Goal: Task Accomplishment & Management: Use online tool/utility

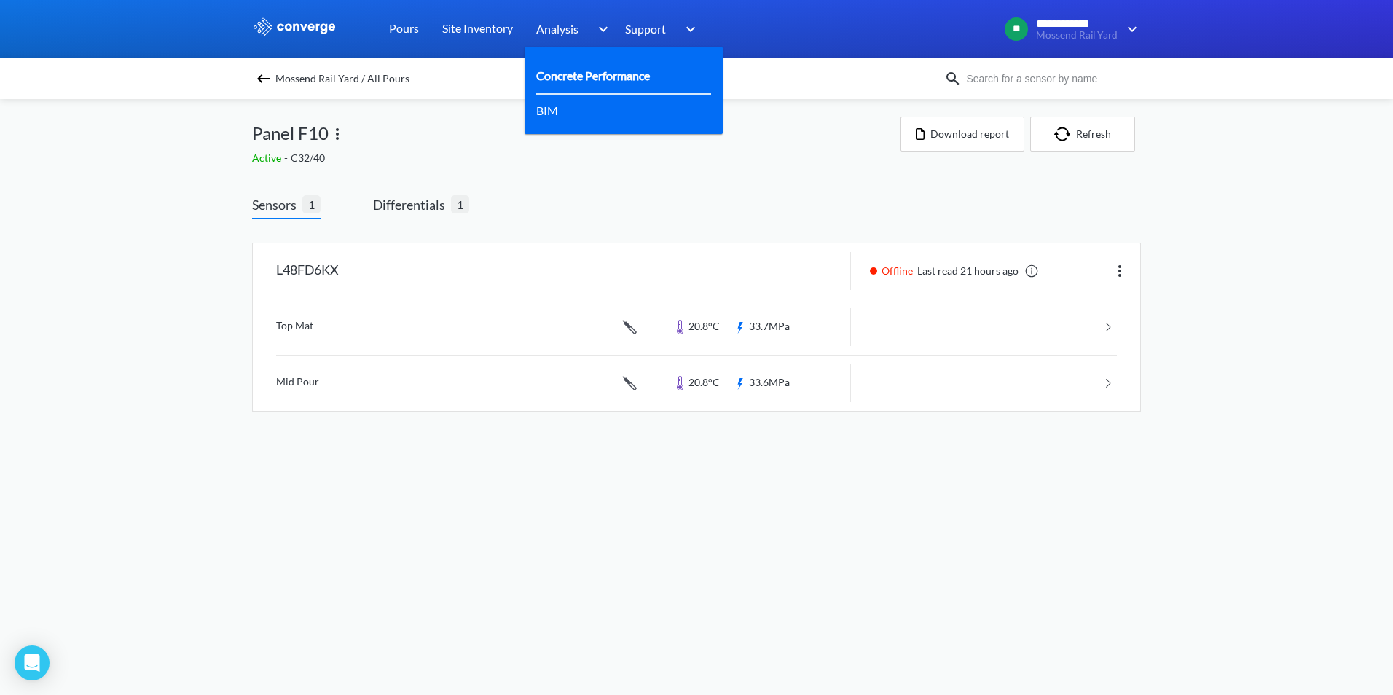
click at [589, 82] on link "Concrete Performance" at bounding box center [593, 75] width 114 height 18
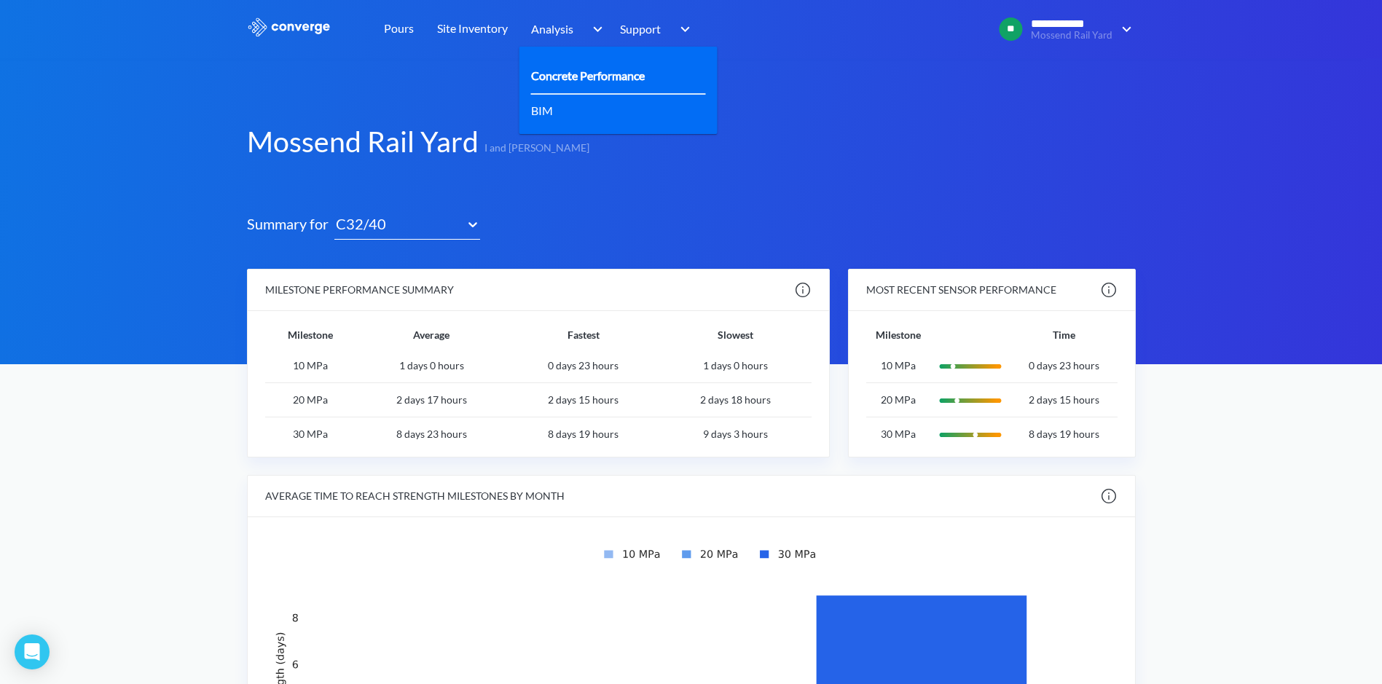
click at [563, 78] on link "Concrete Performance" at bounding box center [588, 75] width 114 height 18
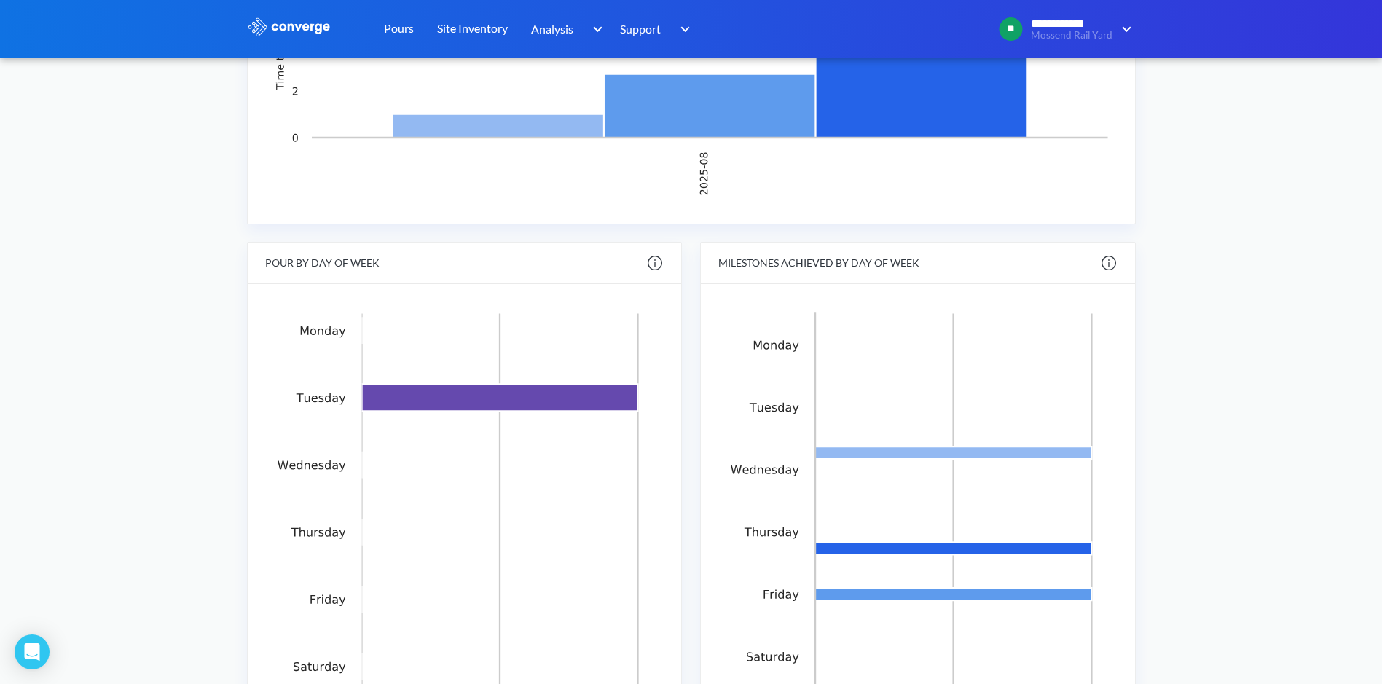
scroll to position [419, 0]
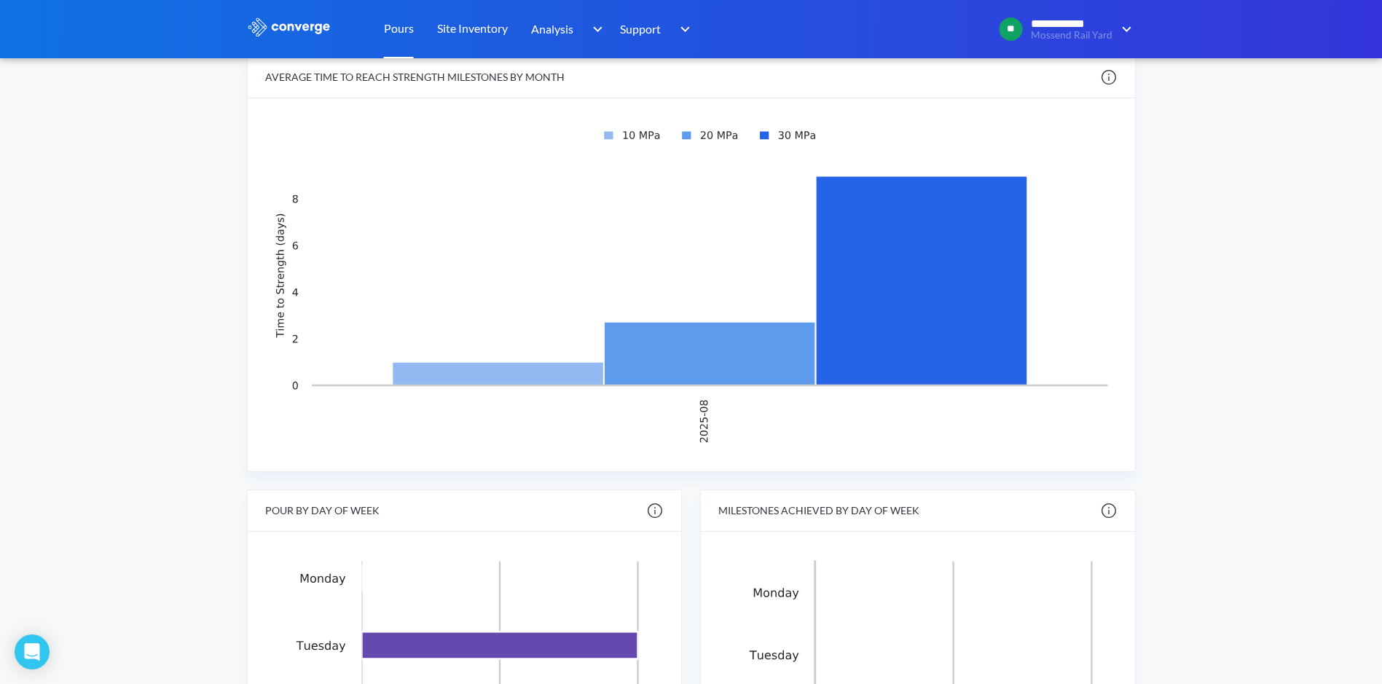
click at [392, 32] on link "Pours" at bounding box center [399, 29] width 30 height 58
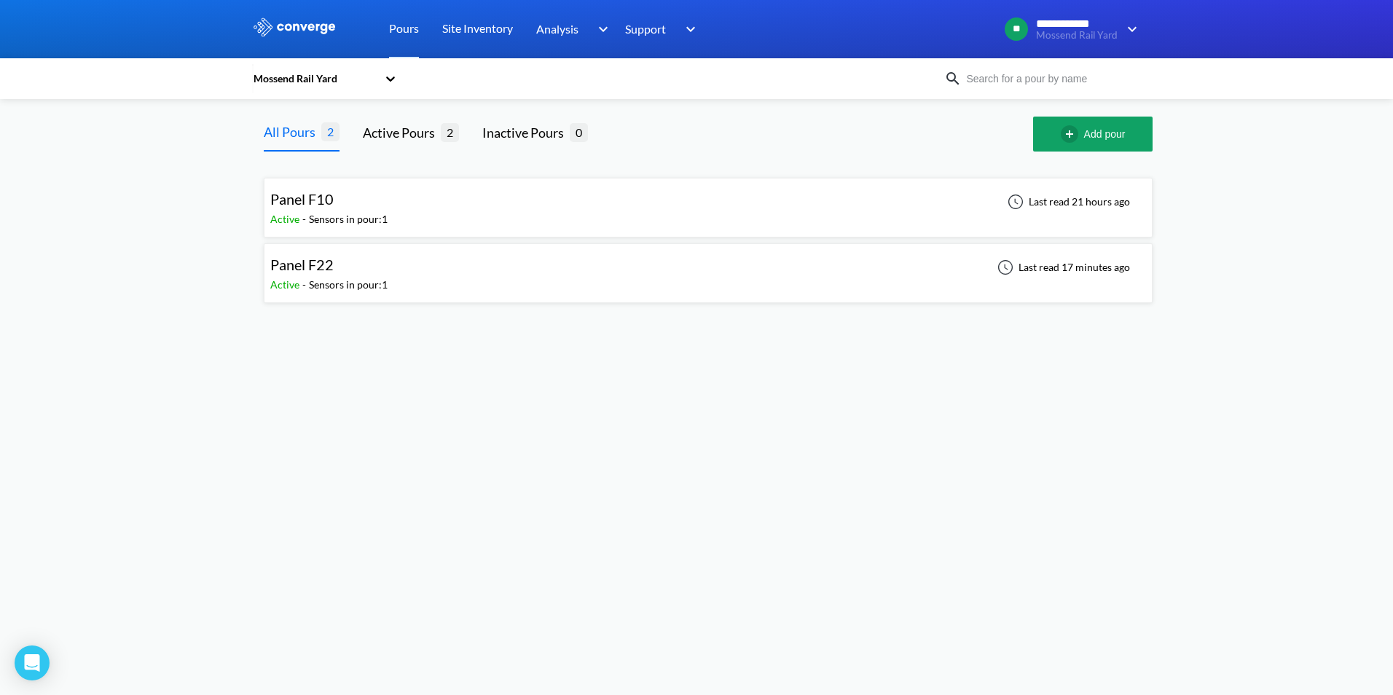
click at [428, 276] on div "Panel F22 Active - Sensors in pour: 1 Last read 17 minutes ago" at bounding box center [708, 273] width 876 height 47
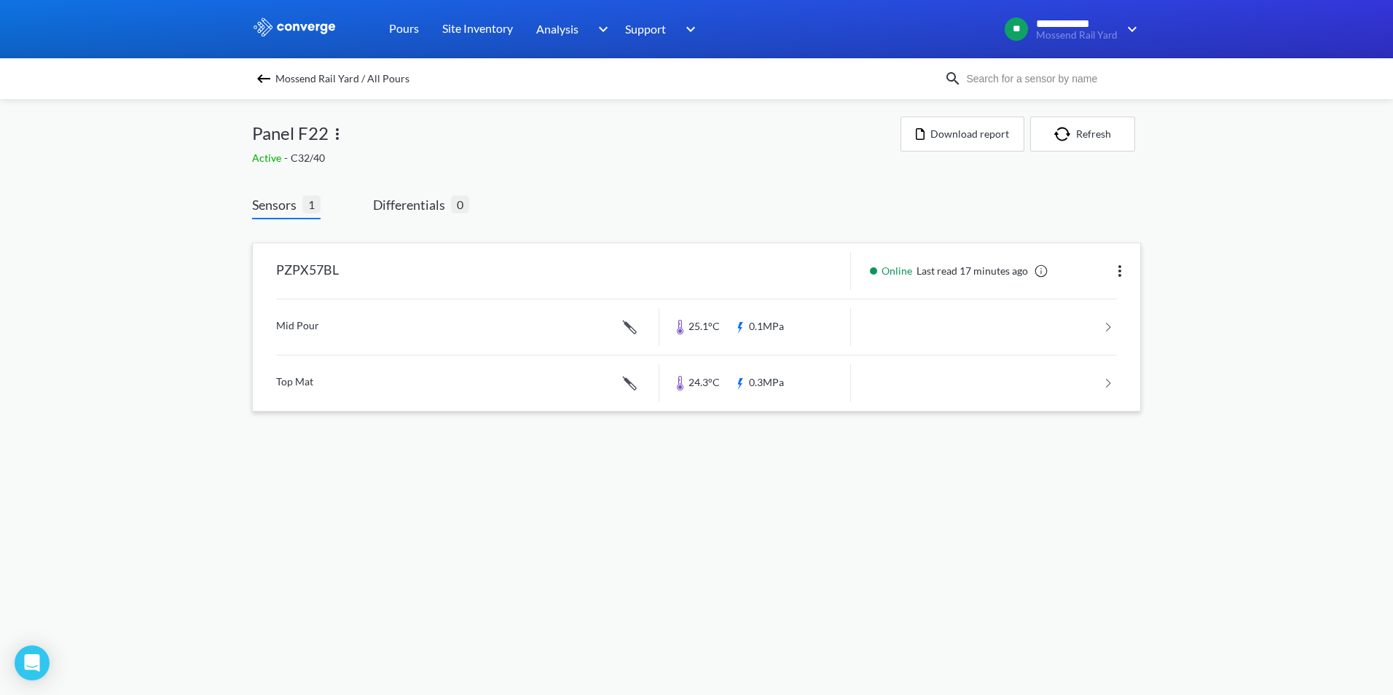
click at [453, 326] on link at bounding box center [696, 326] width 841 height 55
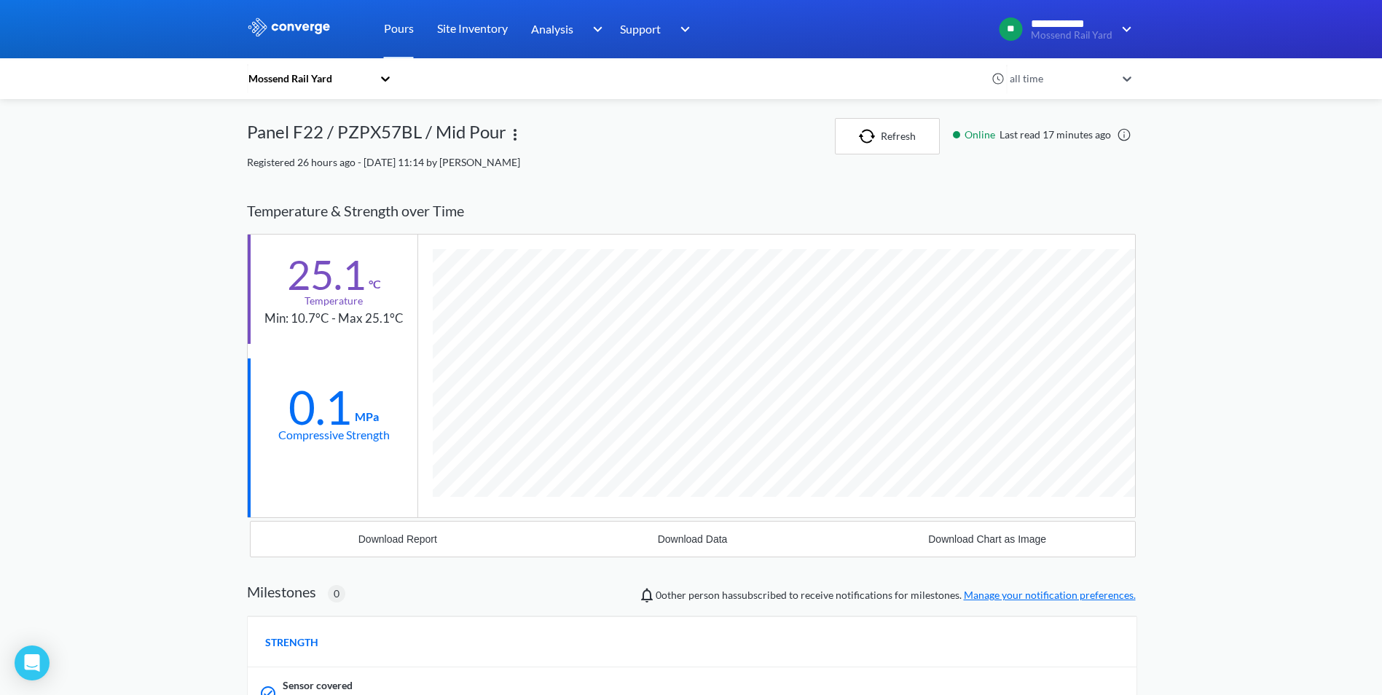
click at [391, 79] on icon at bounding box center [385, 78] width 15 height 15
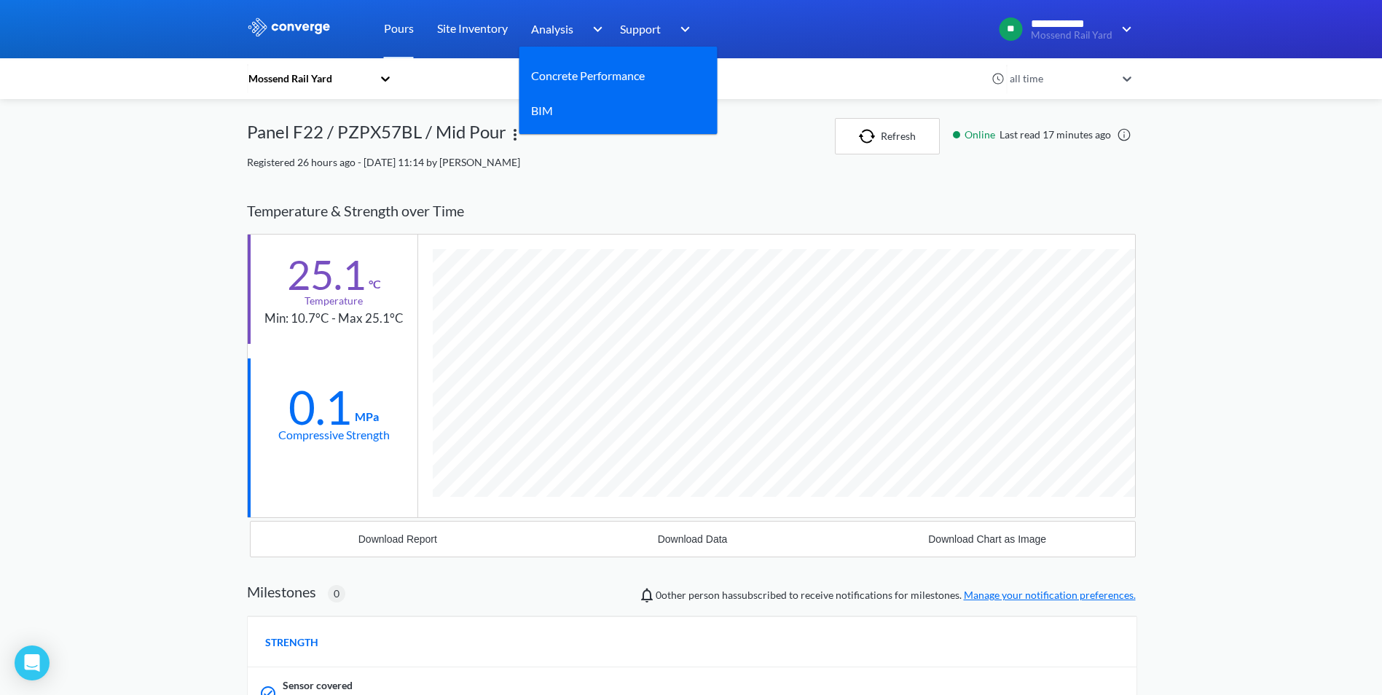
click at [570, 30] on span "Analysis" at bounding box center [552, 29] width 42 height 18
click at [578, 76] on link "Concrete Performance" at bounding box center [588, 75] width 114 height 18
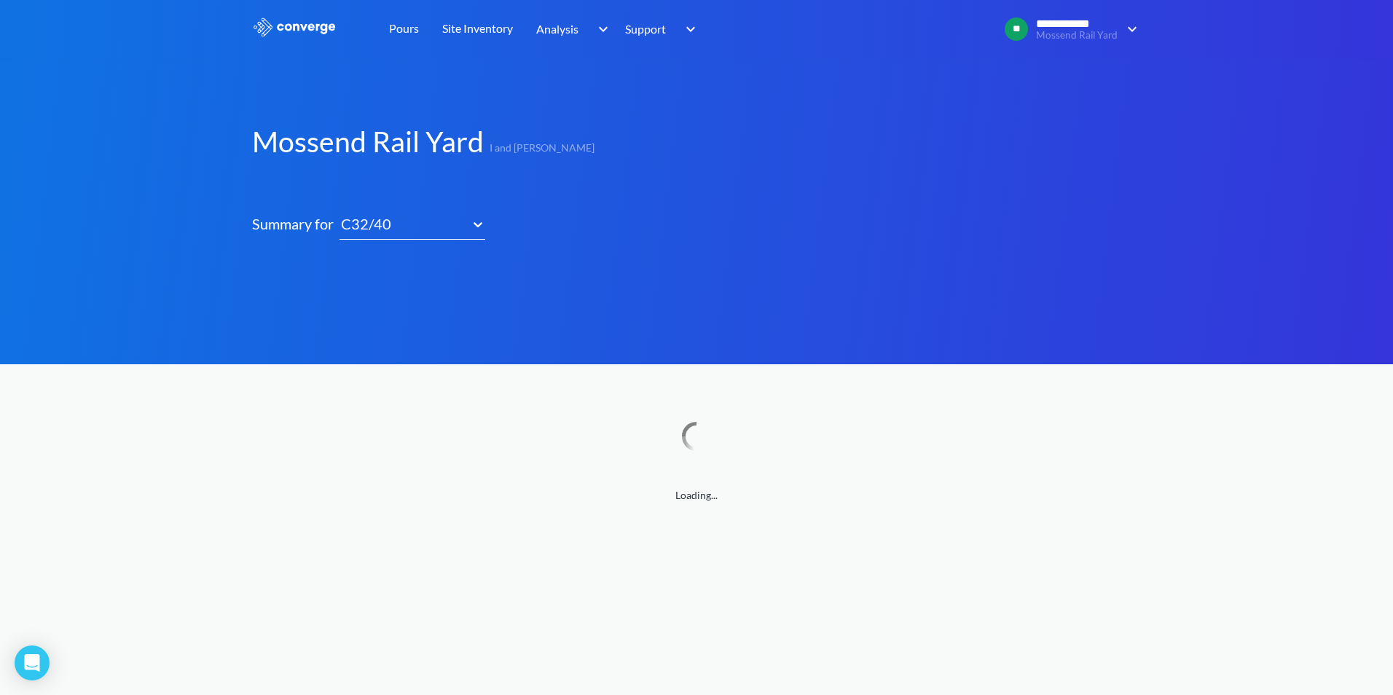
click at [471, 219] on icon at bounding box center [478, 224] width 15 height 15
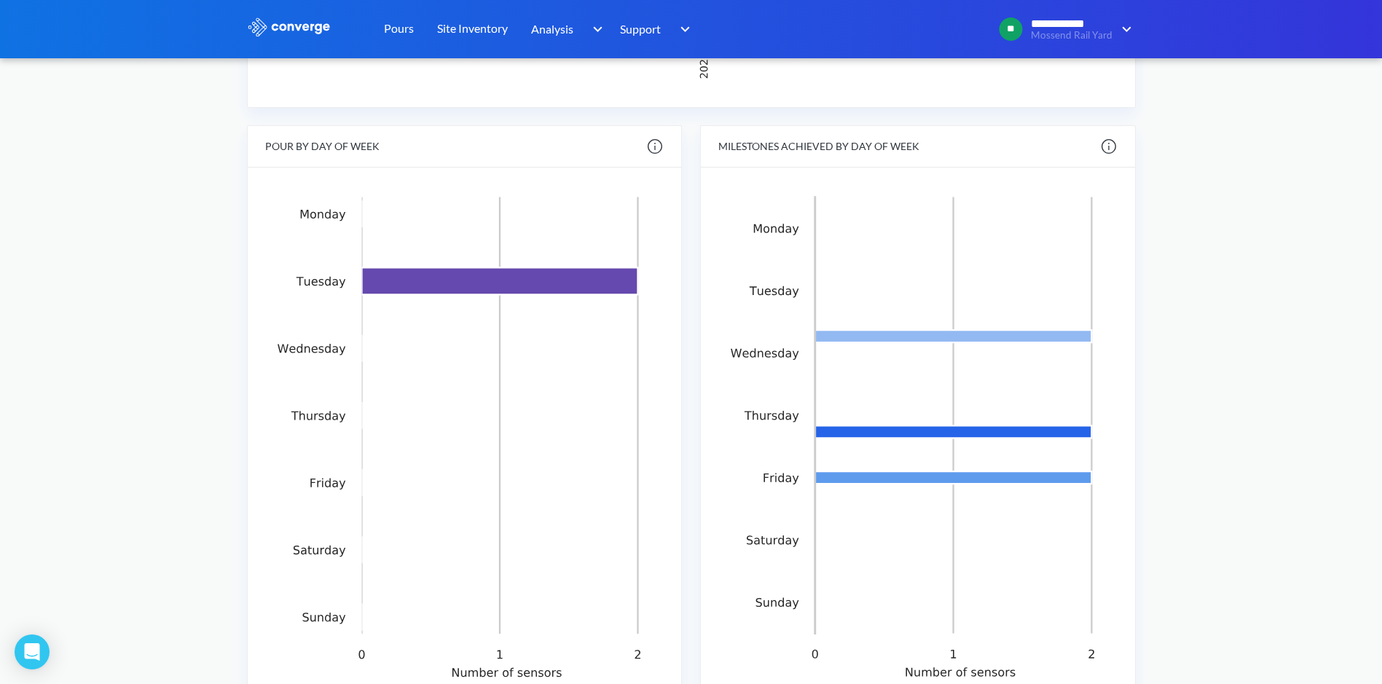
scroll to position [128, 0]
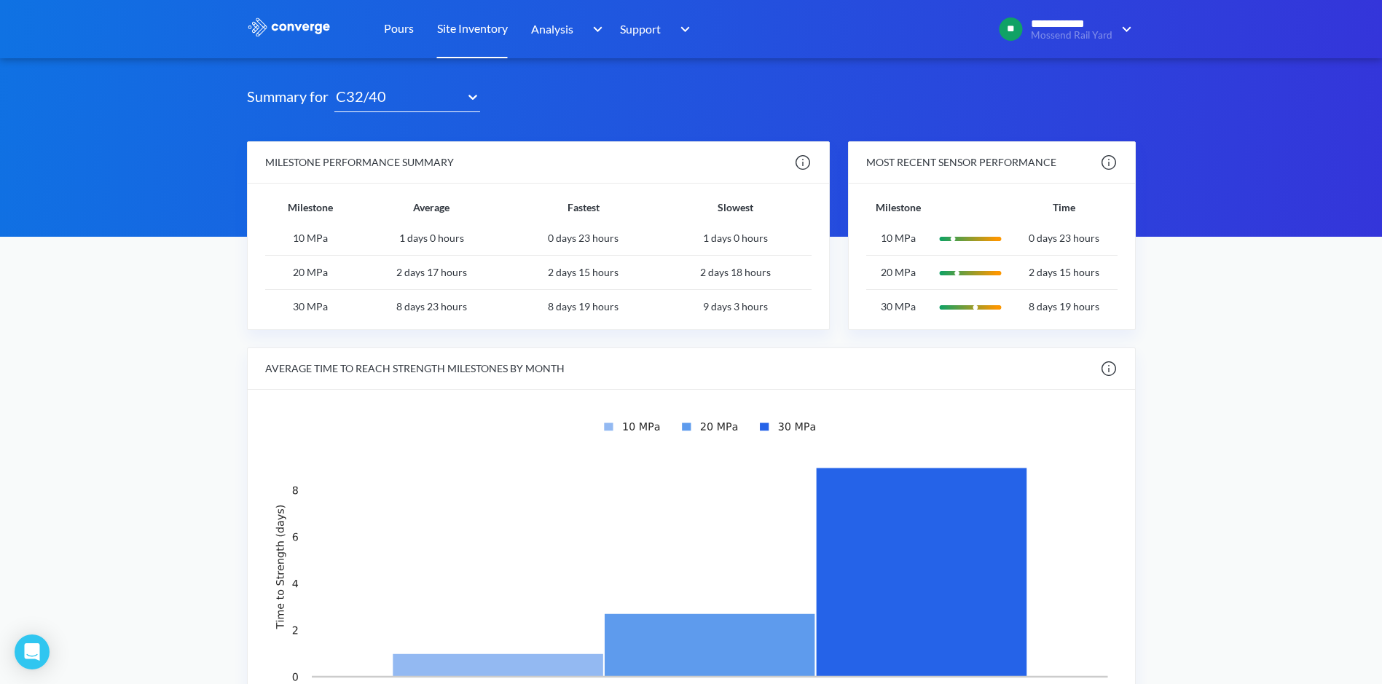
click at [482, 34] on link "Site Inventory" at bounding box center [472, 29] width 71 height 58
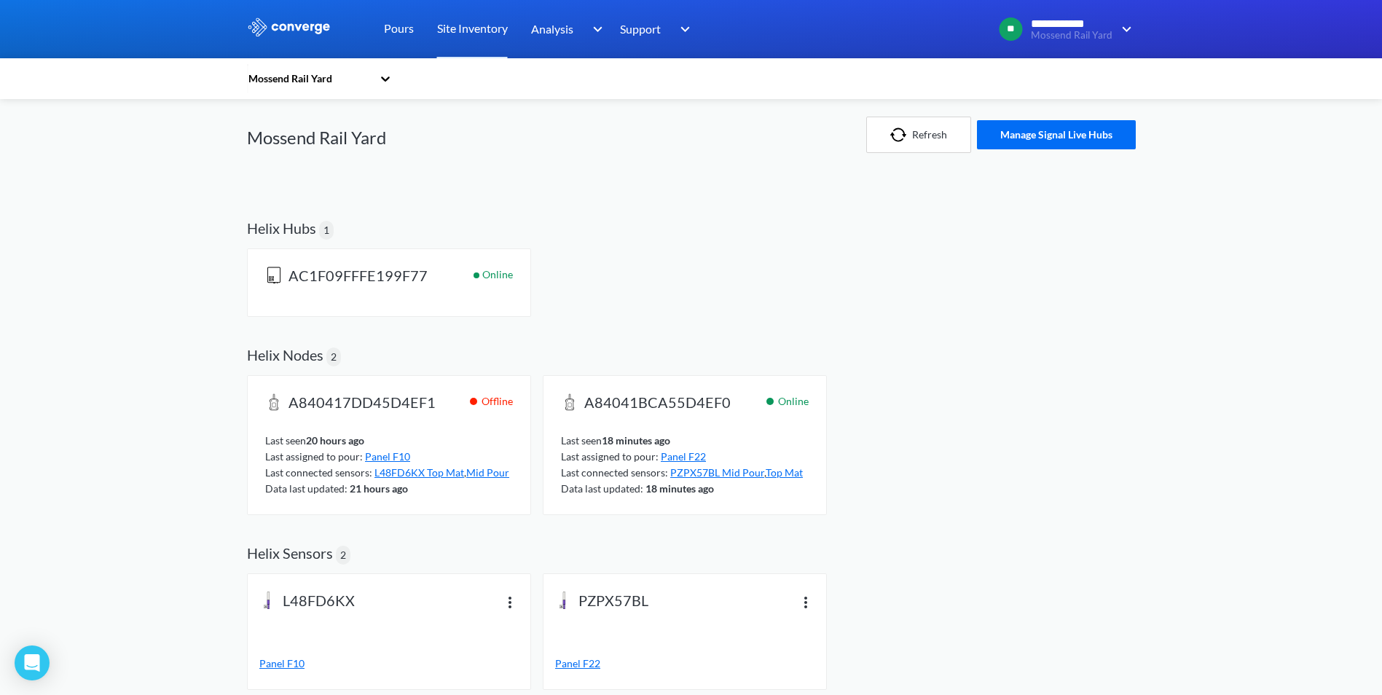
scroll to position [3, 0]
click at [1380, 218] on div "**********" at bounding box center [691, 346] width 1382 height 698
click at [664, 439] on b "18 minutes ago" at bounding box center [636, 440] width 68 height 12
click at [741, 470] on span "PZPX57BL Mid Pour" at bounding box center [717, 472] width 94 height 12
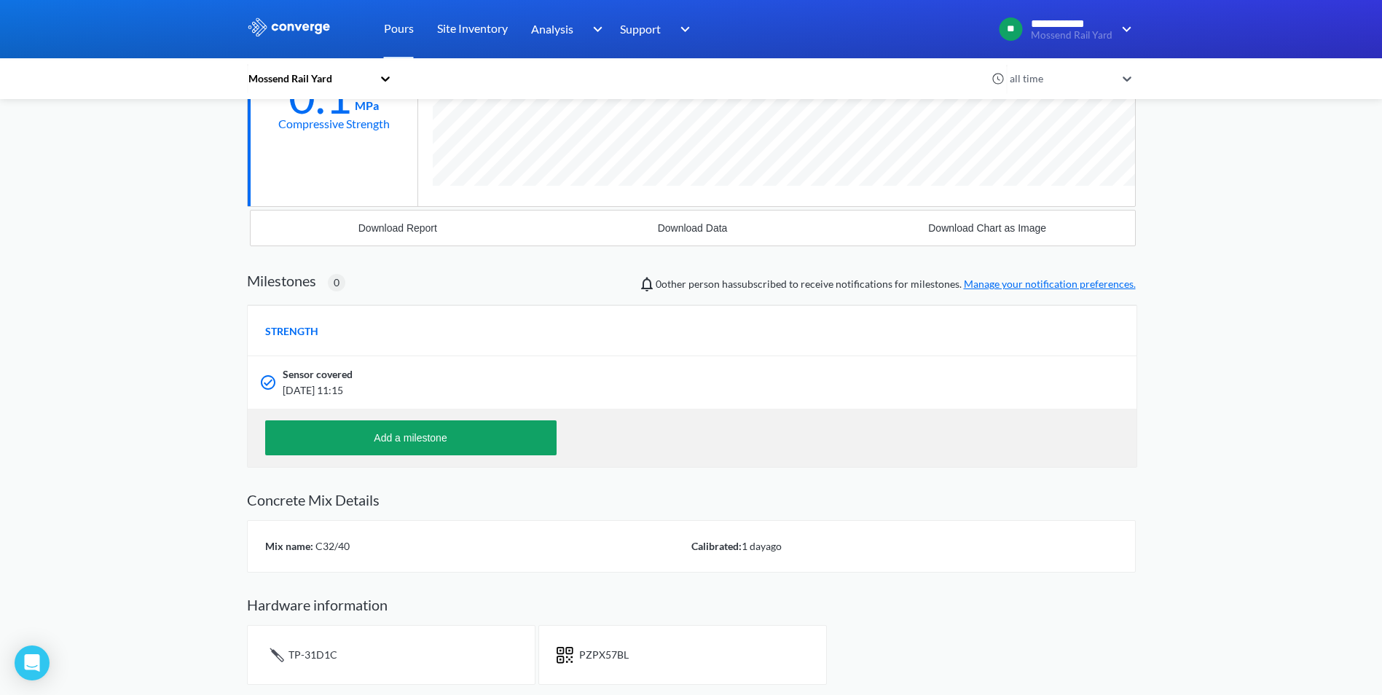
scroll to position [313, 0]
click at [458, 426] on button "Add a milestone" at bounding box center [410, 436] width 291 height 35
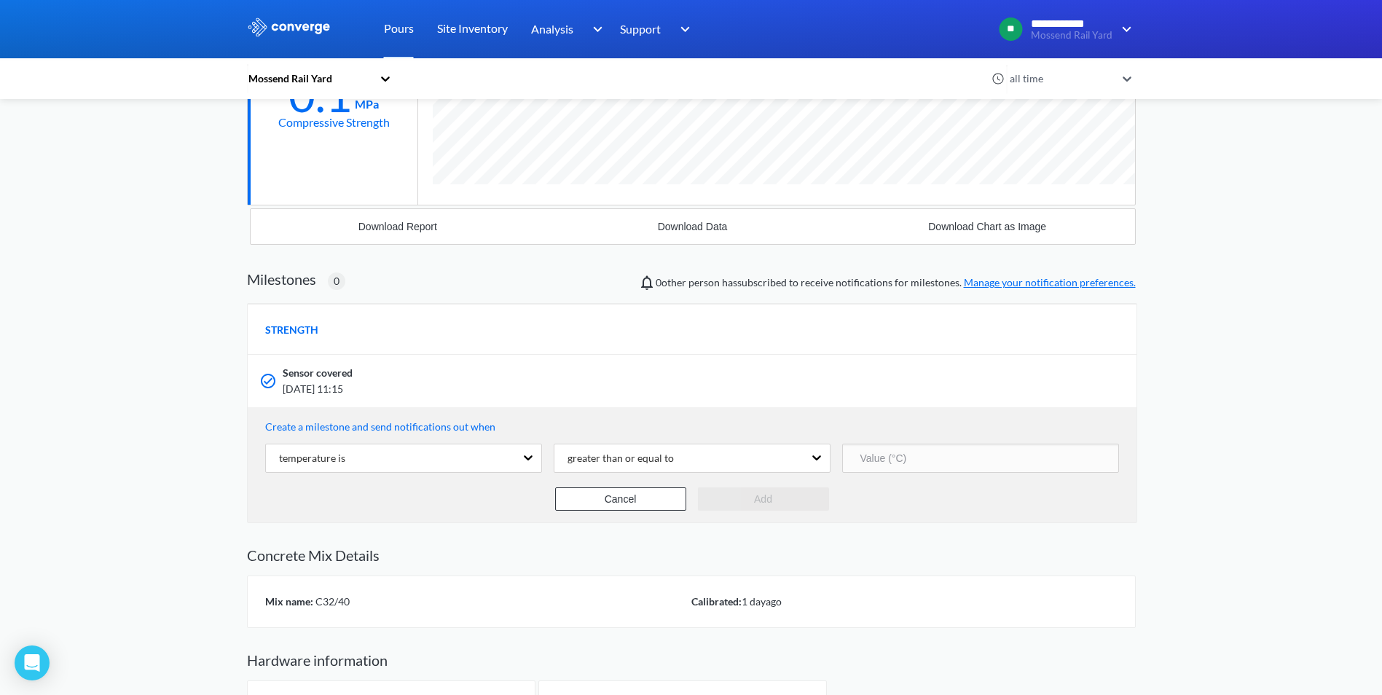
scroll to position [935, 889]
click at [322, 450] on div "temperature is" at bounding box center [390, 458] width 249 height 28
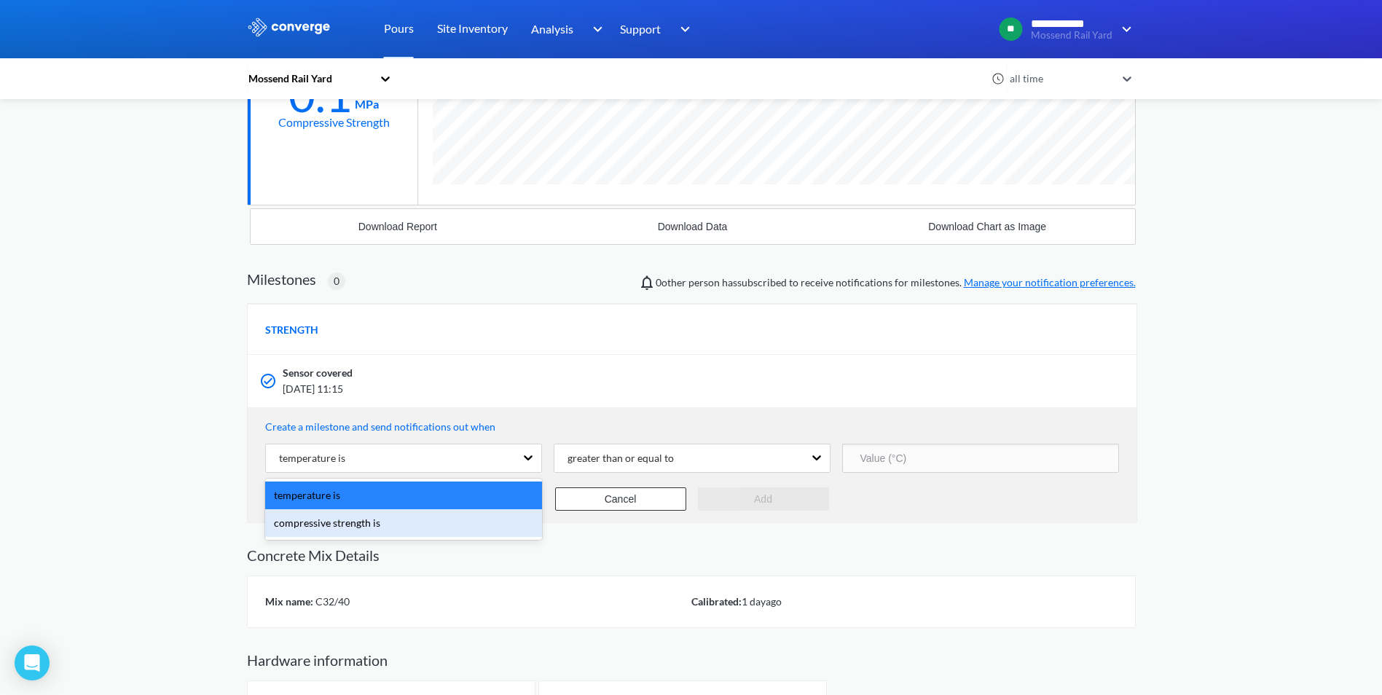
click at [334, 521] on div "compressive strength is" at bounding box center [403, 523] width 277 height 28
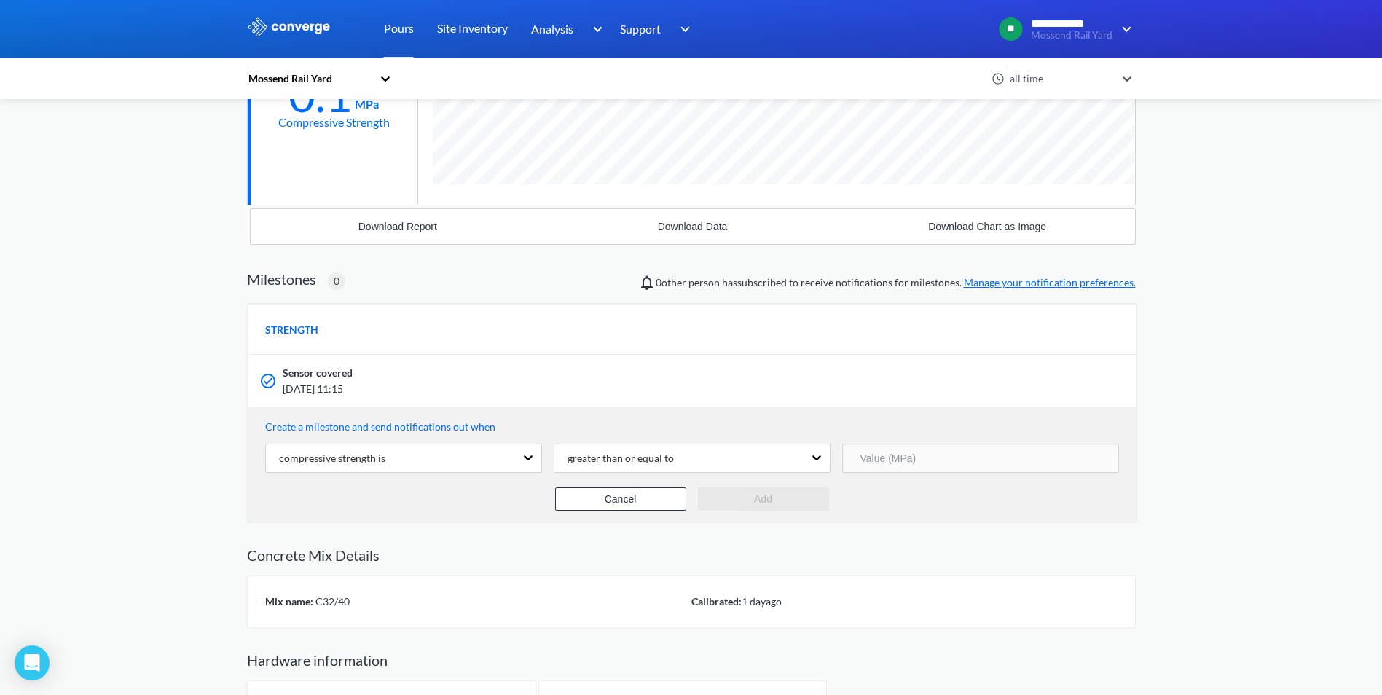
click at [877, 457] on input "number" at bounding box center [980, 458] width 277 height 29
type input "40"
click at [783, 494] on button "Add" at bounding box center [763, 498] width 131 height 23
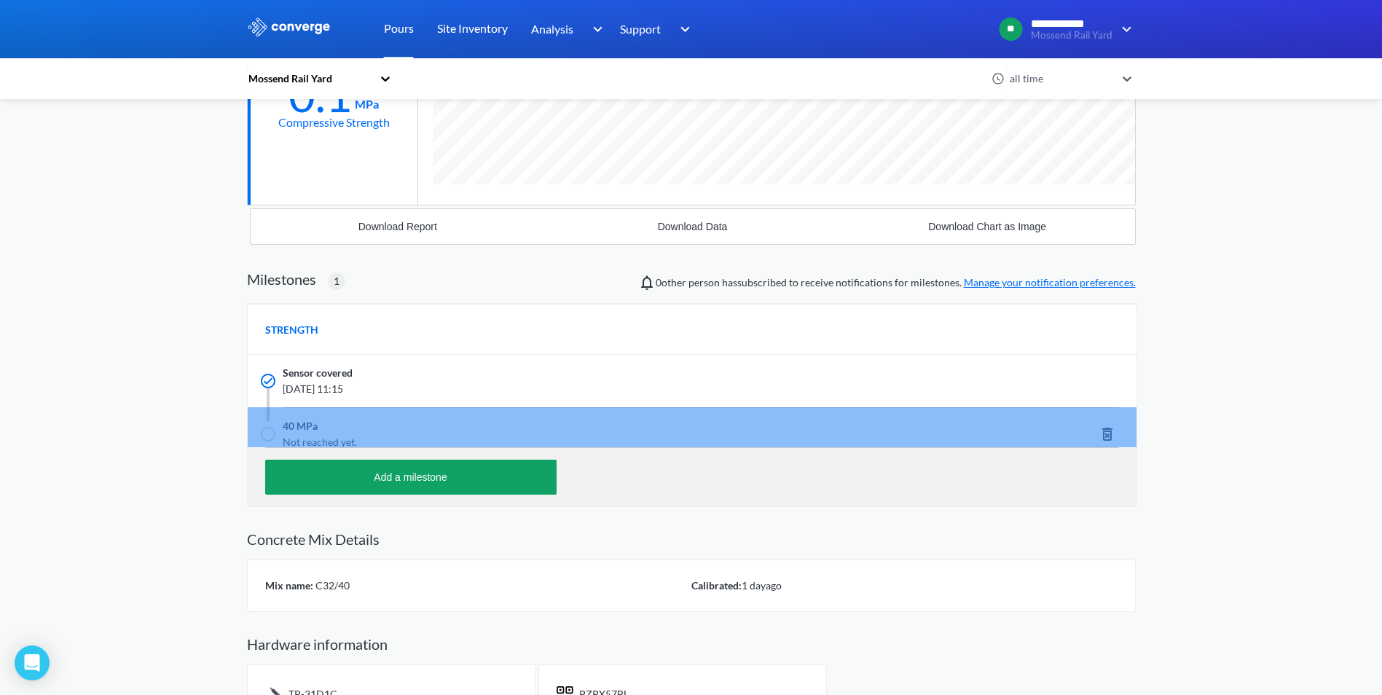
scroll to position [0, 0]
